Goal: Transaction & Acquisition: Purchase product/service

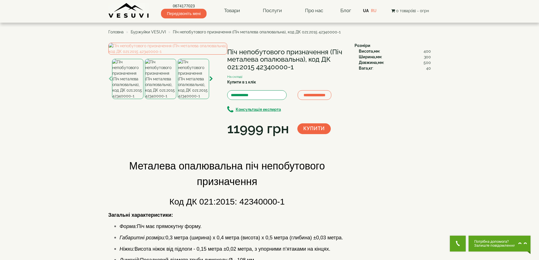
click at [165, 99] on img at bounding box center [160, 79] width 31 height 40
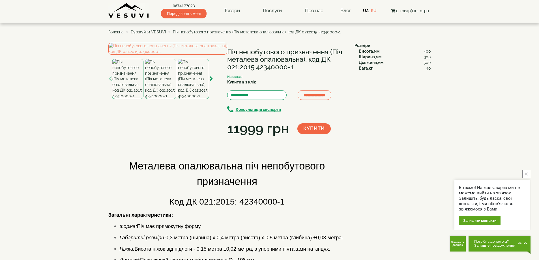
click at [196, 99] on img at bounding box center [193, 79] width 31 height 40
click at [167, 99] on img at bounding box center [160, 79] width 31 height 40
click at [130, 99] on img at bounding box center [127, 79] width 31 height 40
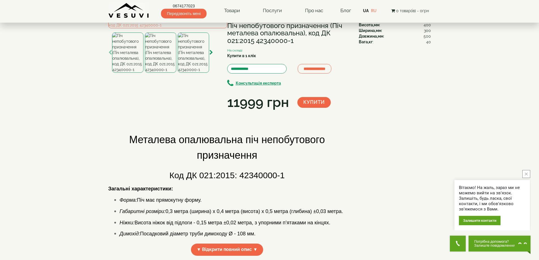
scroll to position [0, 0]
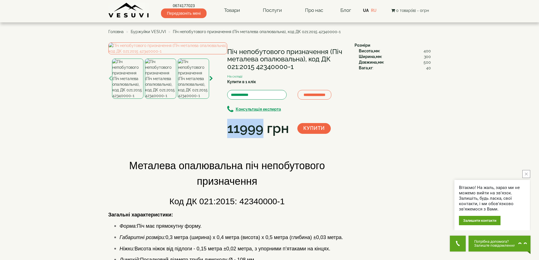
drag, startPoint x: 230, startPoint y: 130, endPoint x: 263, endPoint y: 130, distance: 33.7
click at [263, 130] on div "11999 грн" at bounding box center [258, 128] width 62 height 19
click at [247, 134] on div "11999 грн" at bounding box center [258, 128] width 62 height 19
click at [241, 131] on div "11999 грн" at bounding box center [258, 128] width 62 height 19
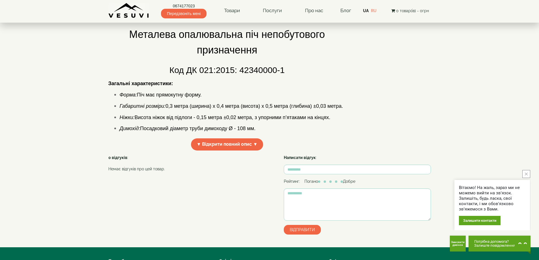
scroll to position [157, 0]
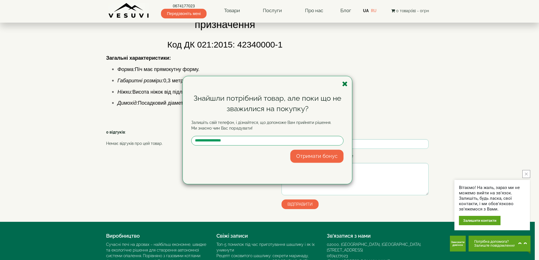
click at [345, 83] on icon "button" at bounding box center [345, 83] width 6 height 7
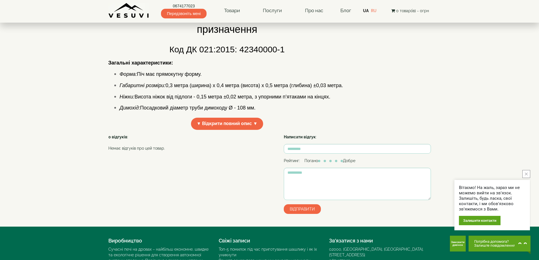
scroll to position [0, 0]
